Goal: Information Seeking & Learning: Understand process/instructions

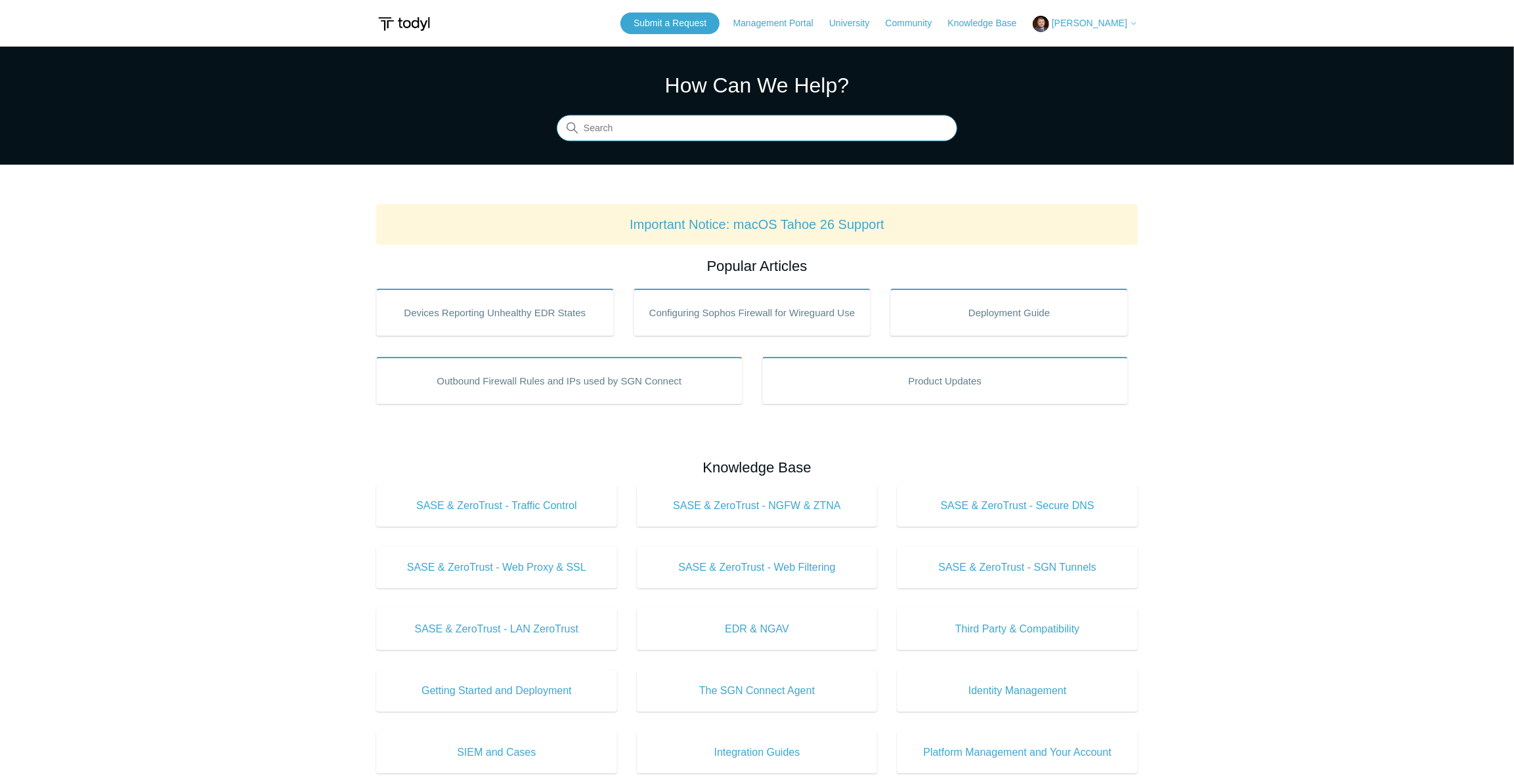
click at [636, 132] on input "Search" at bounding box center [757, 129] width 400 height 27
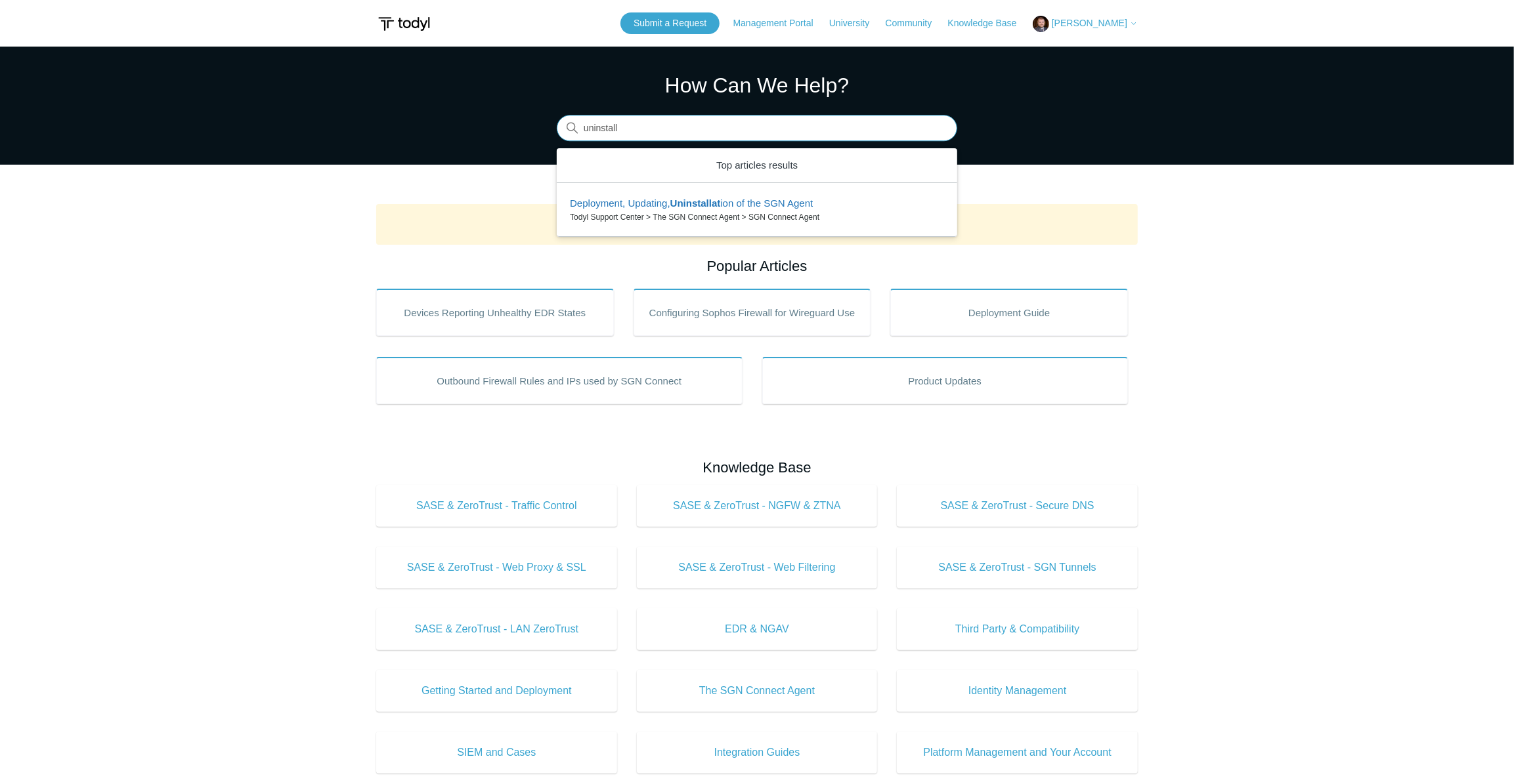
type input "uninstall"
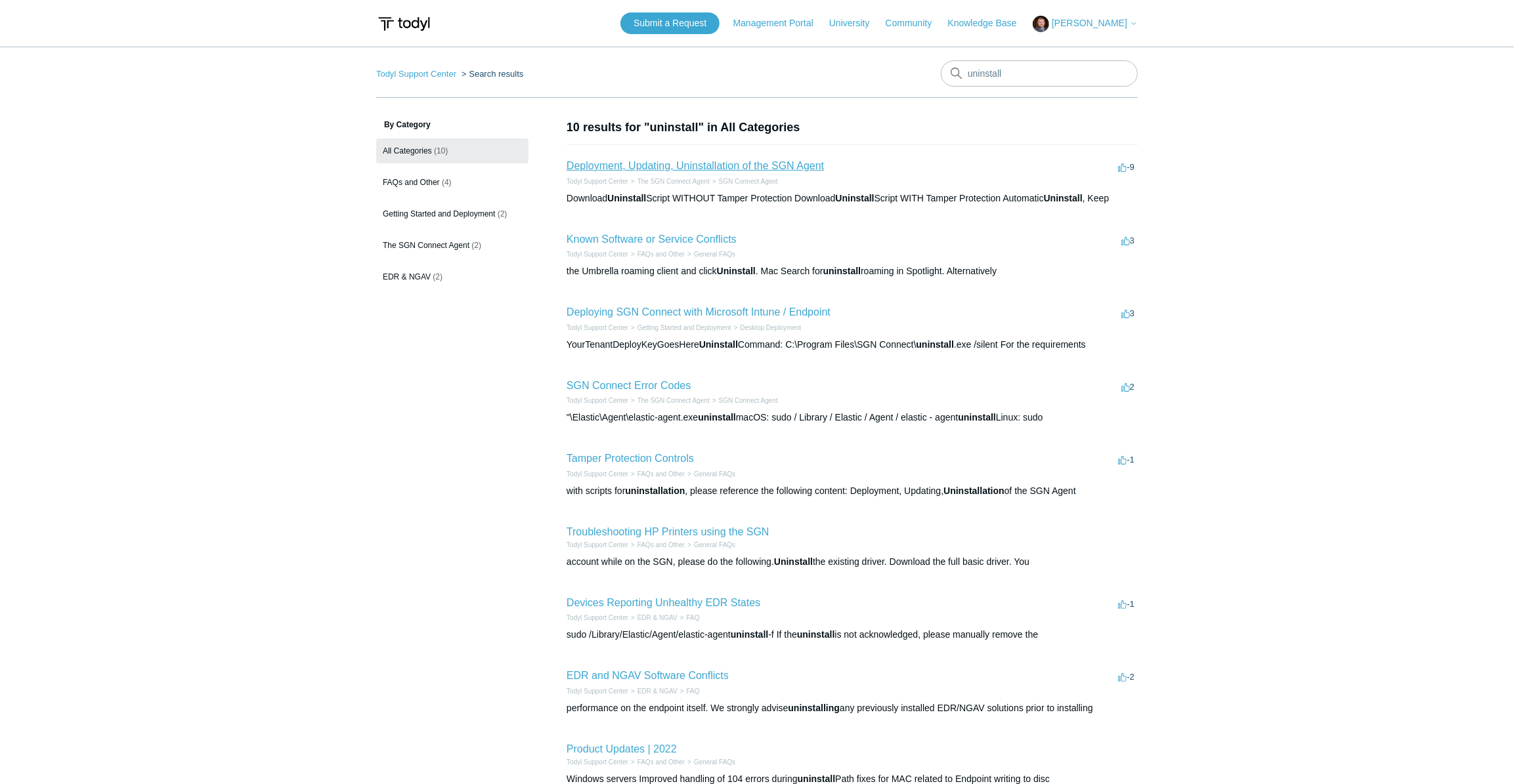
click at [701, 161] on link "Deployment, Updating, Uninstallation of the SGN Agent" at bounding box center [695, 166] width 257 height 12
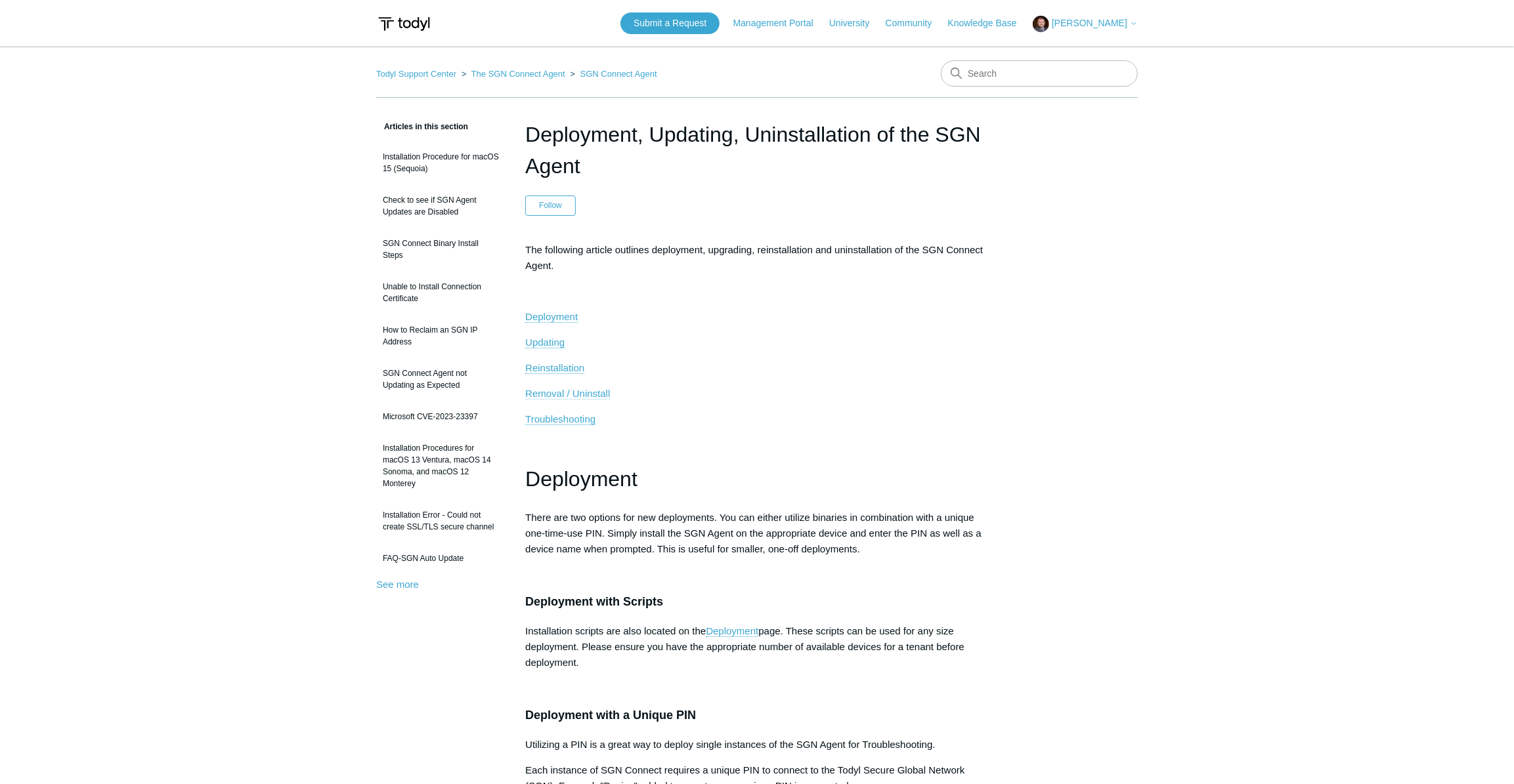
click at [564, 392] on span "Removal / Uninstall" at bounding box center [567, 393] width 84 height 12
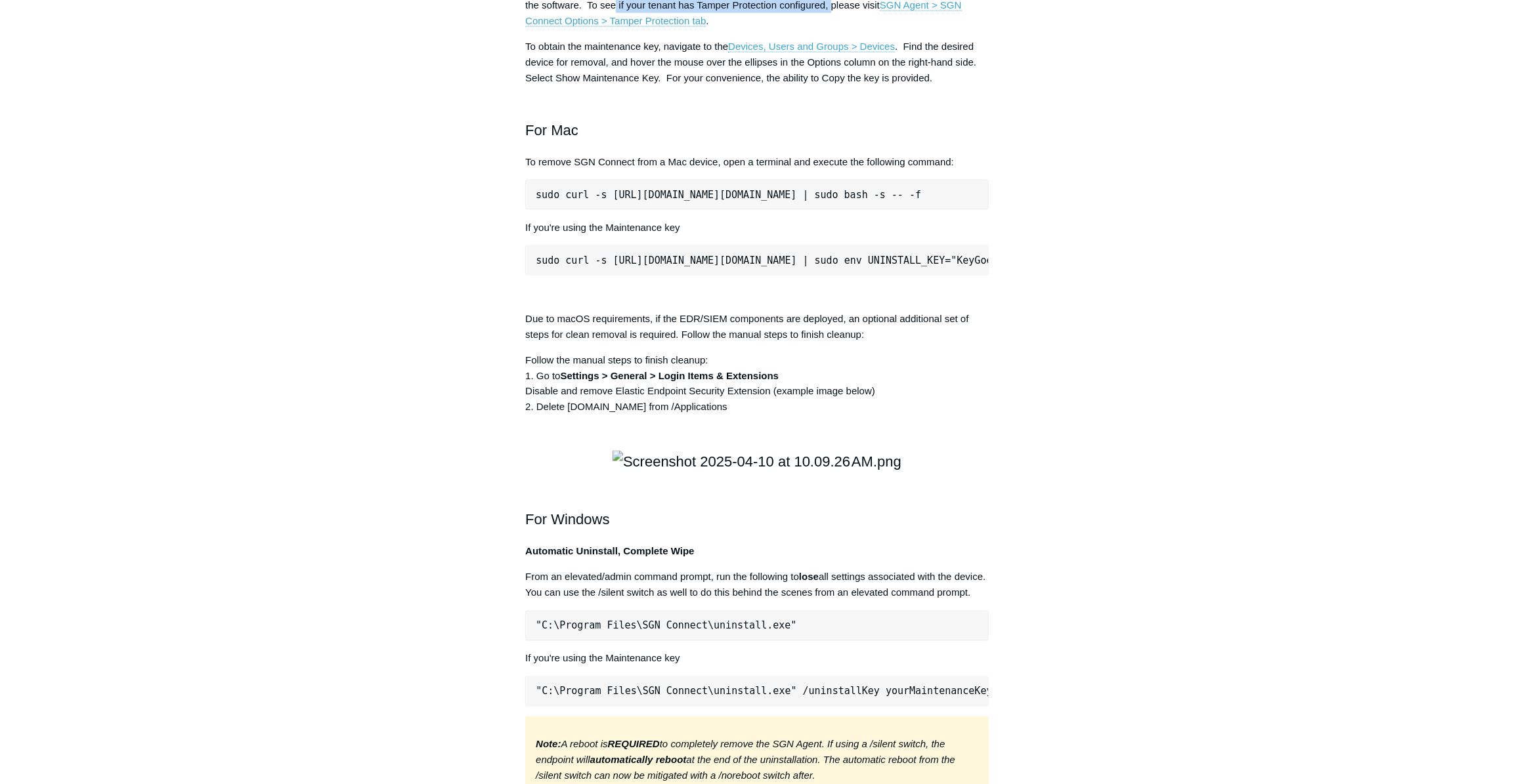
drag, startPoint x: 621, startPoint y: 196, endPoint x: 835, endPoint y: 191, distance: 214.1
click at [835, 29] on p "For deployments where Tamper Protection is configured, the maintenance key will…" at bounding box center [757, 4] width 463 height 47
click at [854, 29] on p "For deployments where Tamper Protection is configured, the maintenance key will…" at bounding box center [757, 4] width 463 height 47
drag, startPoint x: 527, startPoint y: 255, endPoint x: 591, endPoint y: 249, distance: 64.3
click at [591, 86] on p "To obtain the maintenance key, navigate to the Devices, Users and Groups > Devi…" at bounding box center [757, 62] width 463 height 47
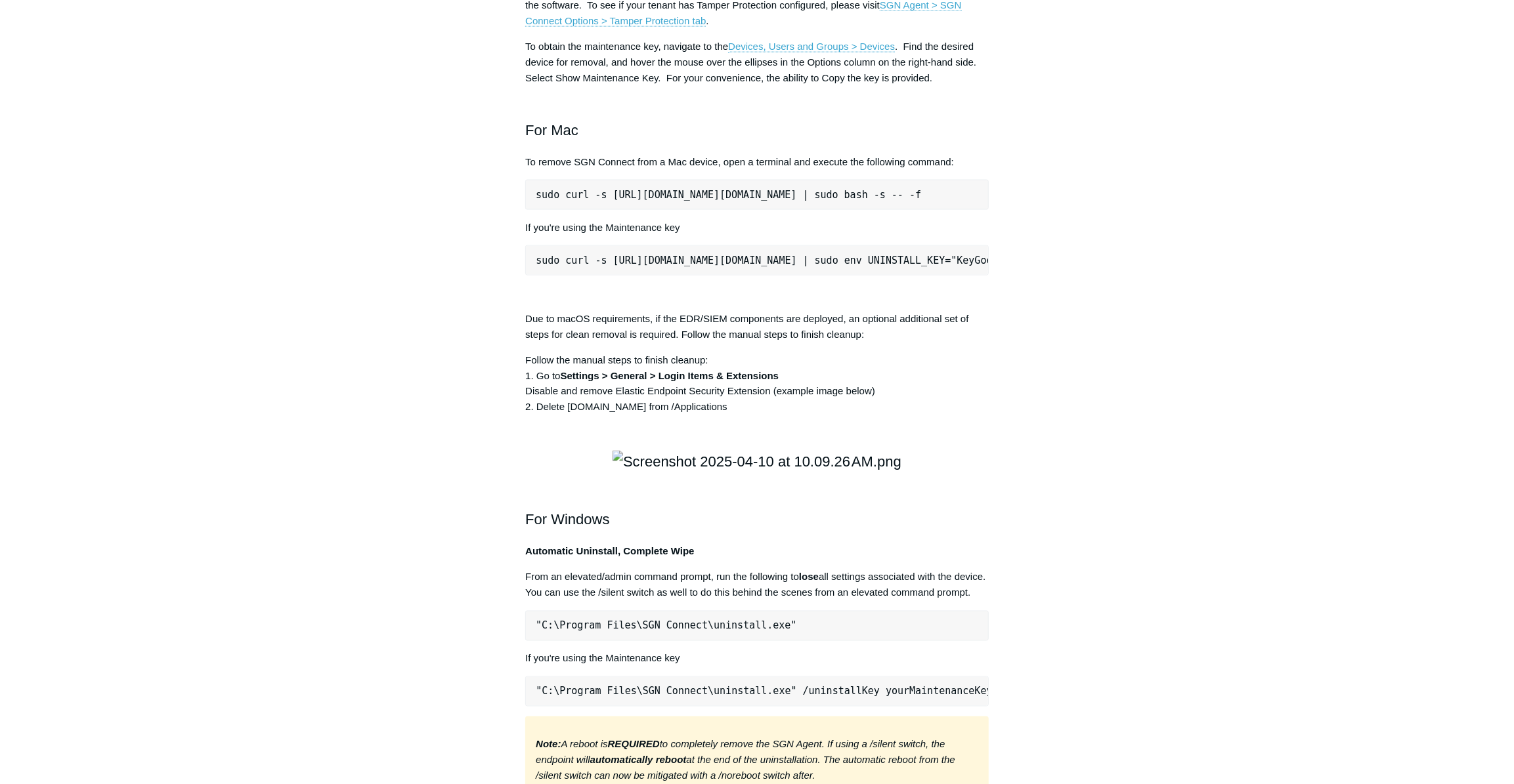
click at [599, 86] on p "To obtain the maintenance key, navigate to the Devices, Users and Groups > Devi…" at bounding box center [757, 62] width 463 height 47
drag, startPoint x: 609, startPoint y: 249, endPoint x: 713, endPoint y: 271, distance: 106.3
click at [713, 86] on p "To obtain the maintenance key, navigate to the Devices, Users and Groups > Devi…" at bounding box center [757, 62] width 463 height 47
click at [774, 86] on p "To obtain the maintenance key, navigate to the Devices, Users and Groups > Devi…" at bounding box center [757, 62] width 463 height 47
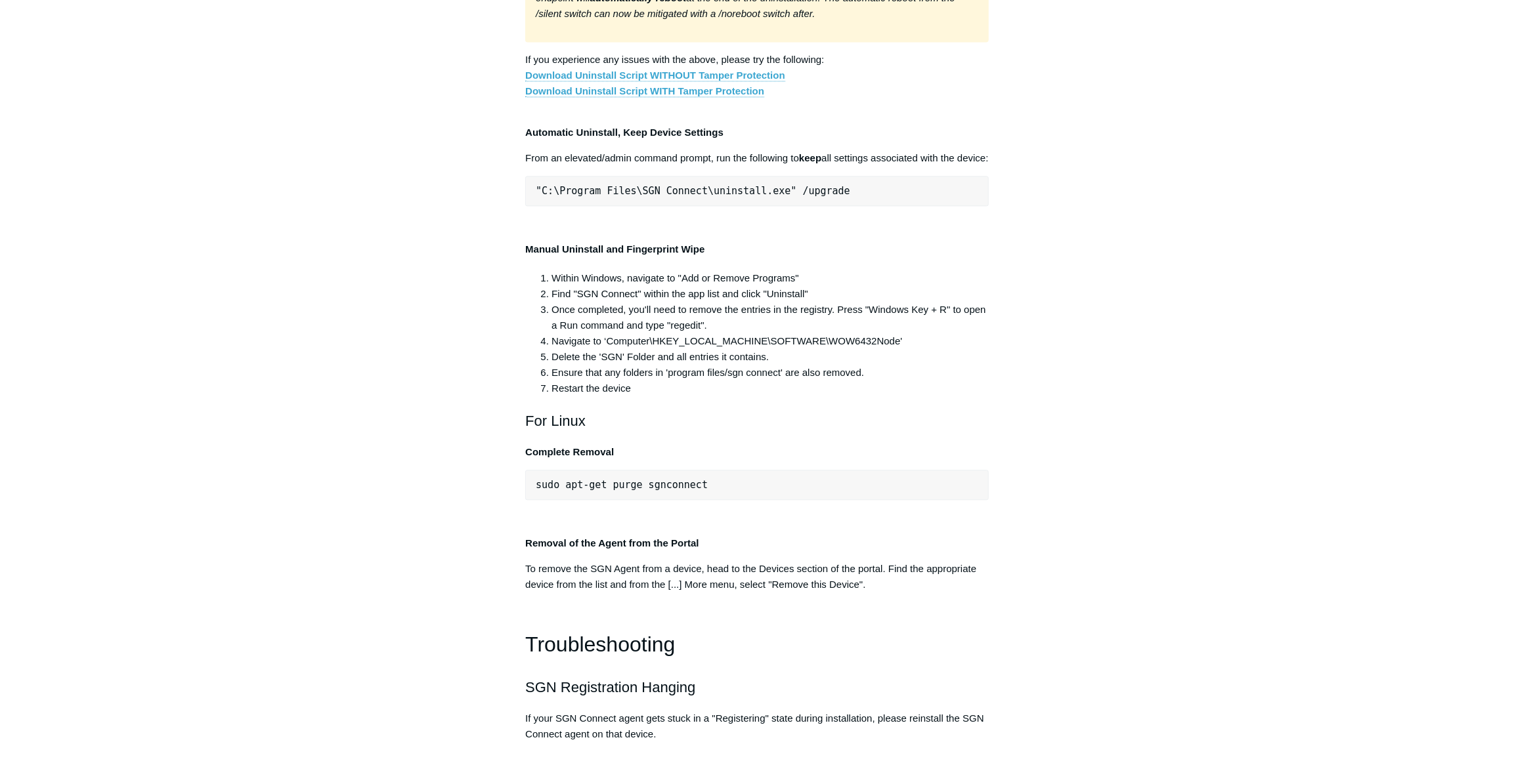
scroll to position [2474, 0]
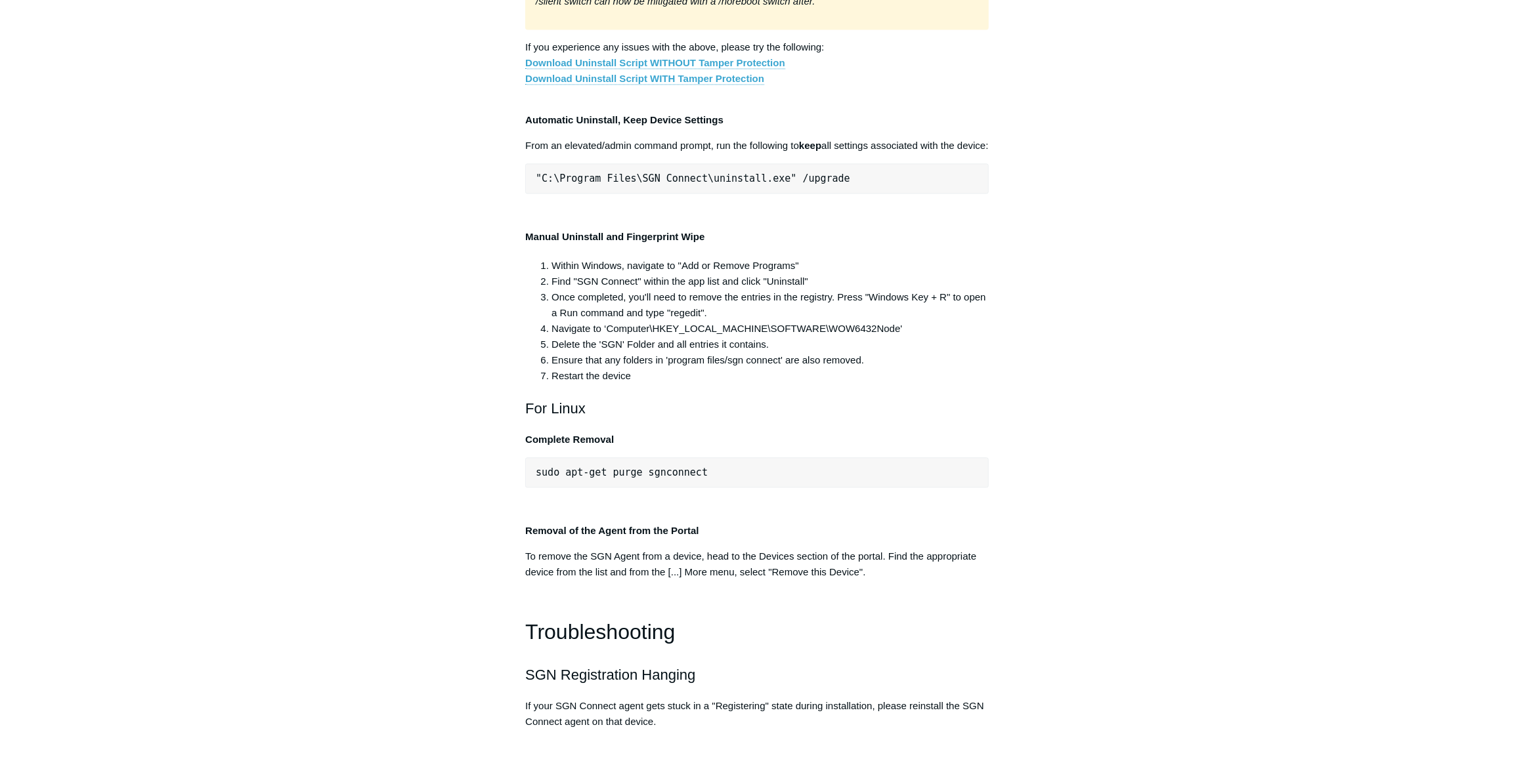
drag, startPoint x: 532, startPoint y: 419, endPoint x: 852, endPoint y: 423, distance: 320.0
copy pre ""C:\Program Files\SGN Connect\uninstall.exe" /uninstallKey"
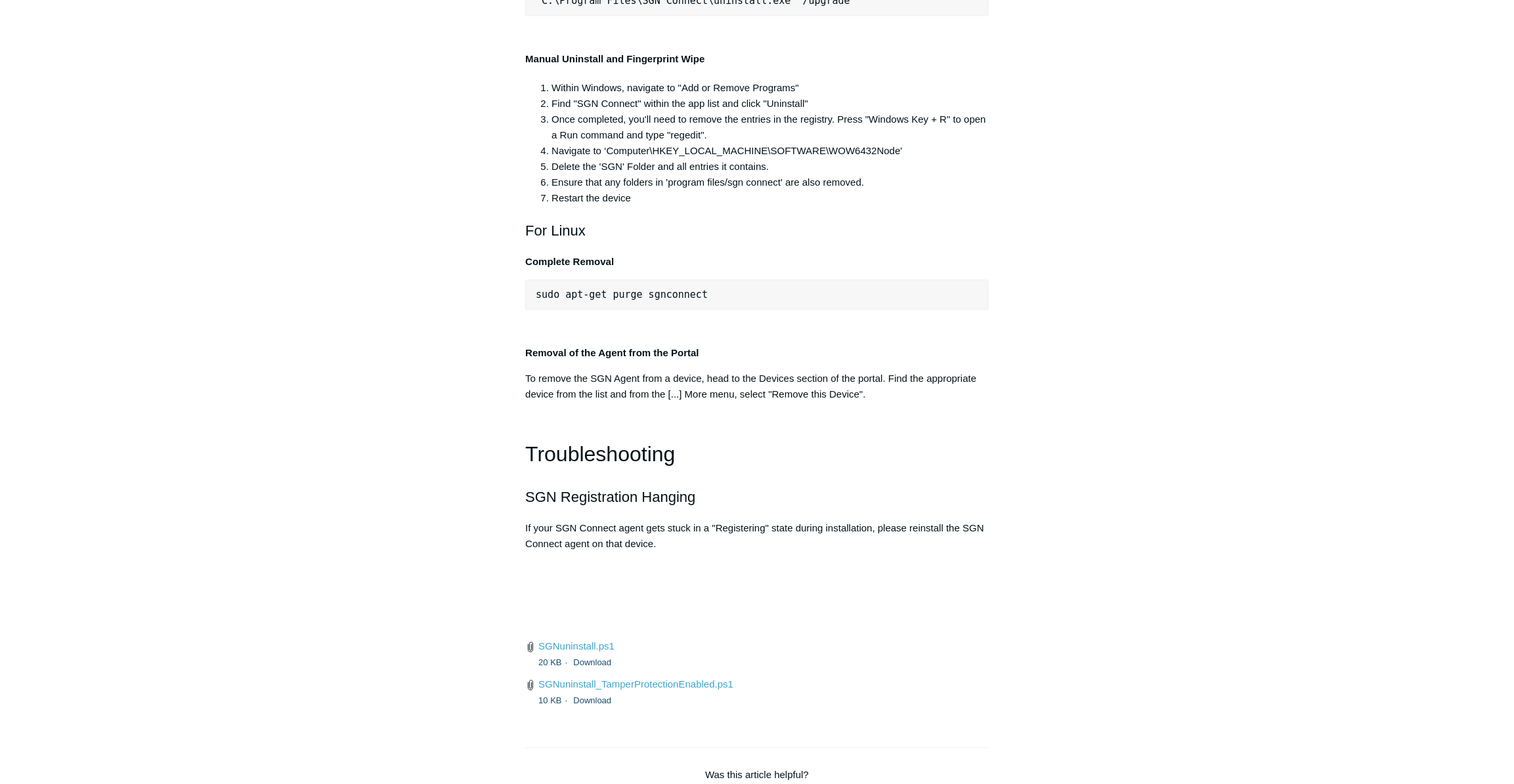
scroll to position [2654, 0]
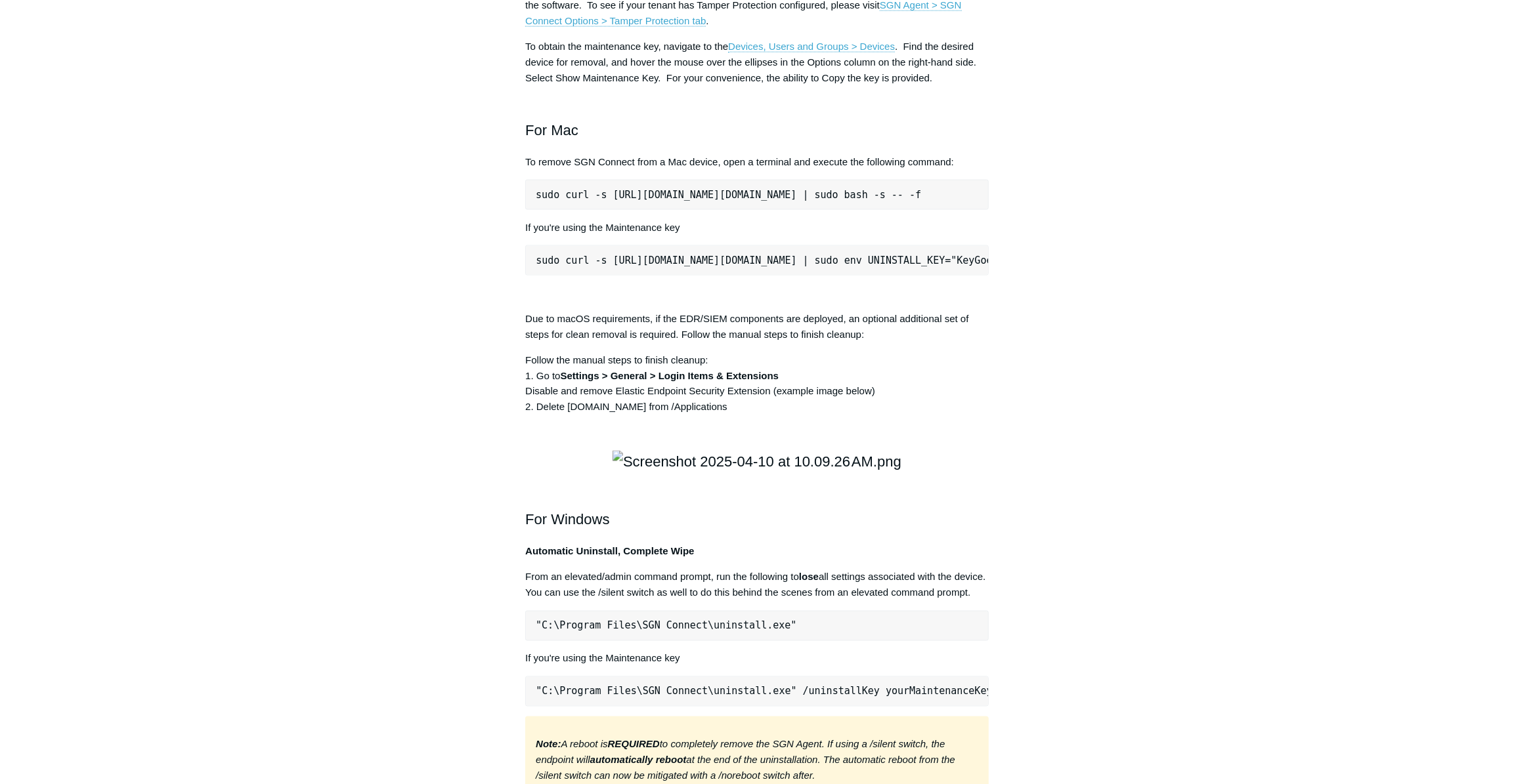
scroll to position [1699, 0]
